Goal: Task Accomplishment & Management: Manage account settings

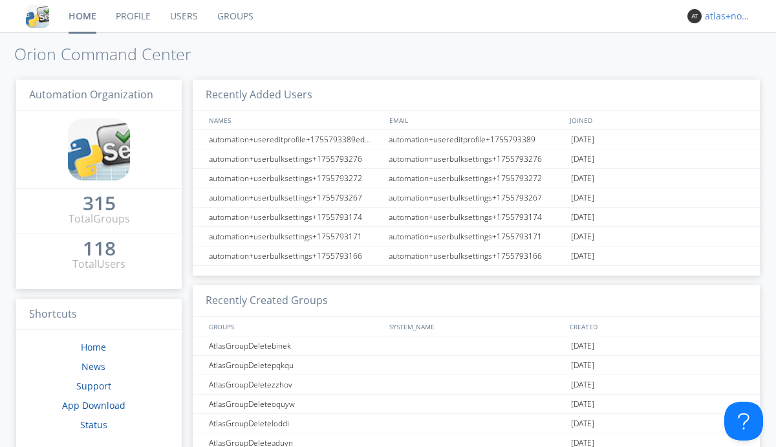
click at [726, 16] on div "atlas+nodispatch" at bounding box center [729, 16] width 49 height 13
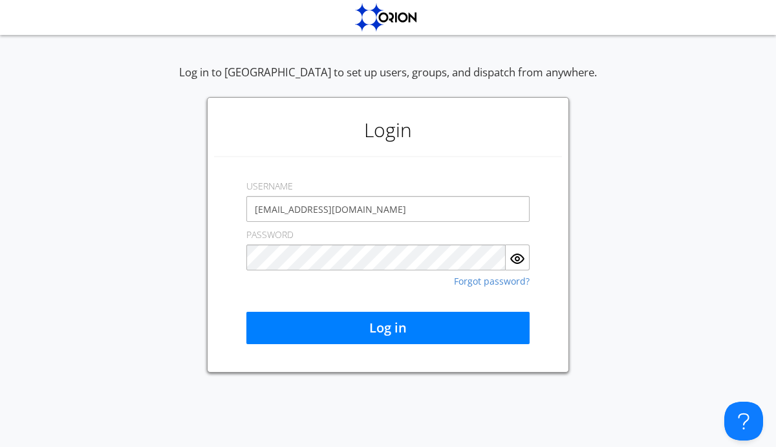
type input "[EMAIL_ADDRESS][DOMAIN_NAME]"
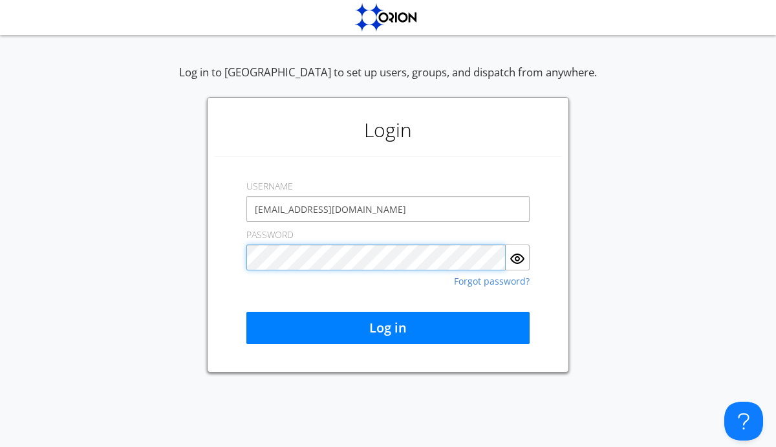
click at [388, 328] on button "Log in" at bounding box center [387, 328] width 283 height 32
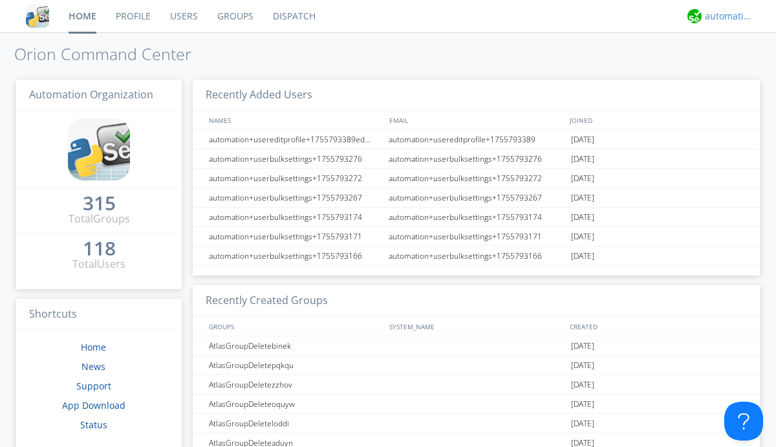
click at [726, 16] on div "automation+atlas" at bounding box center [729, 16] width 49 height 13
